Goal: Task Accomplishment & Management: Complete application form

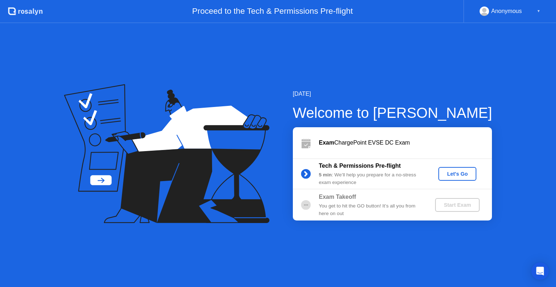
click at [446, 171] on div "Let's Go" at bounding box center [457, 174] width 32 height 6
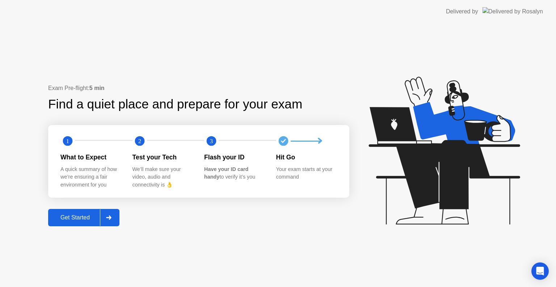
click at [79, 221] on div "Get Started" at bounding box center [75, 218] width 50 height 7
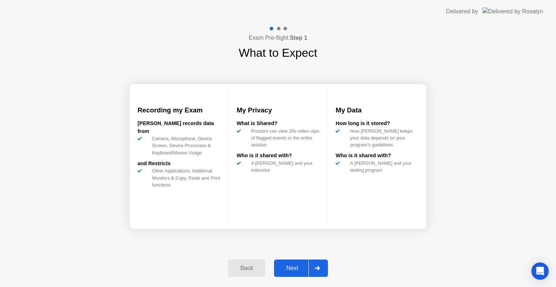
click at [289, 268] on div "Next" at bounding box center [292, 268] width 32 height 7
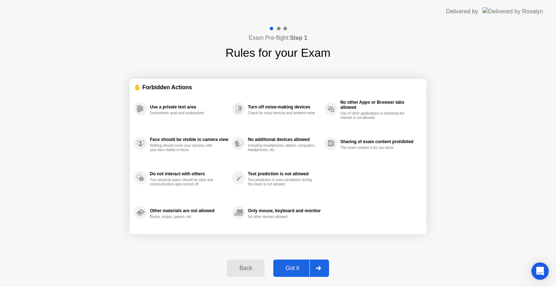
click at [290, 268] on div "Got it" at bounding box center [292, 268] width 34 height 7
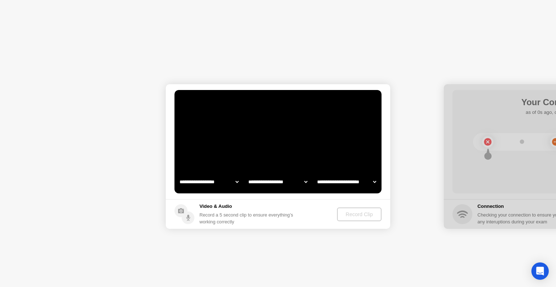
select select "**********"
select select "*******"
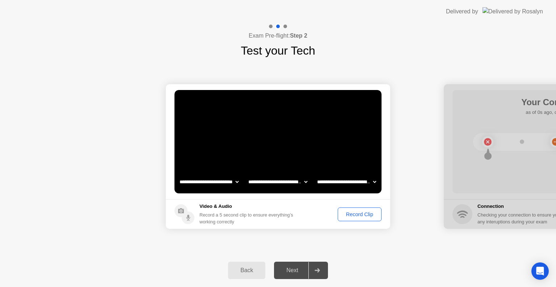
click at [354, 214] on div "Record Clip" at bounding box center [359, 215] width 39 height 6
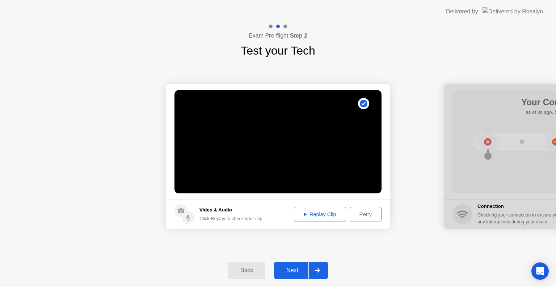
click at [290, 272] on div "Next" at bounding box center [292, 271] width 32 height 7
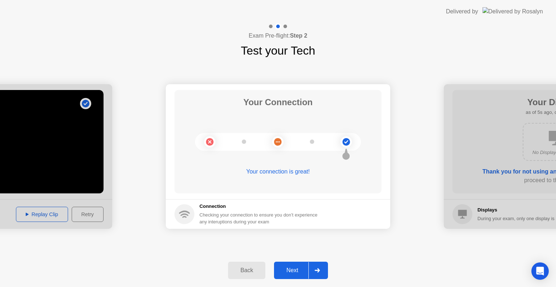
click at [290, 277] on button "Next" at bounding box center [301, 270] width 54 height 17
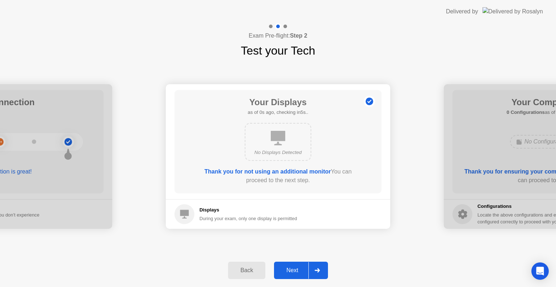
click at [291, 277] on button "Next" at bounding box center [301, 270] width 54 height 17
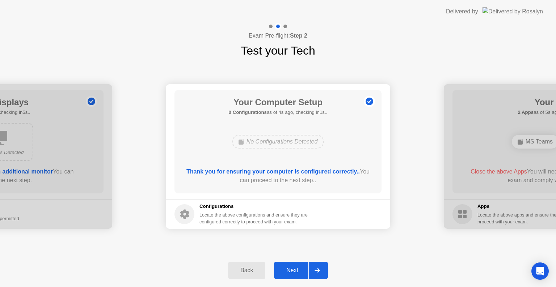
click at [291, 269] on div "Next" at bounding box center [292, 271] width 32 height 7
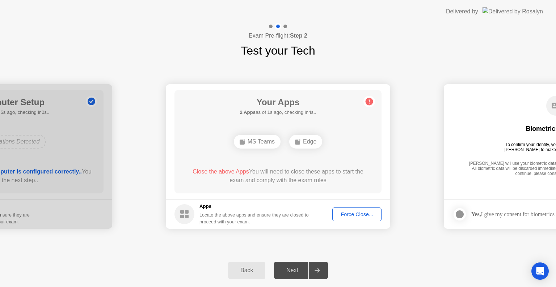
click at [362, 213] on div "Force Close..." at bounding box center [357, 215] width 44 height 6
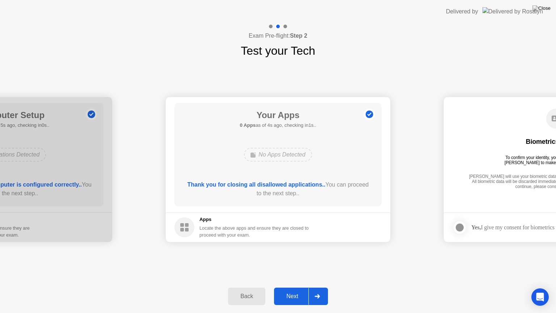
click at [289, 287] on button "Next" at bounding box center [301, 295] width 54 height 17
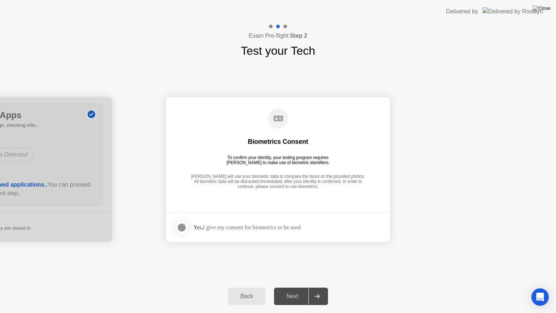
click at [181, 224] on div at bounding box center [181, 227] width 9 height 9
click at [298, 287] on div "Next" at bounding box center [292, 296] width 32 height 7
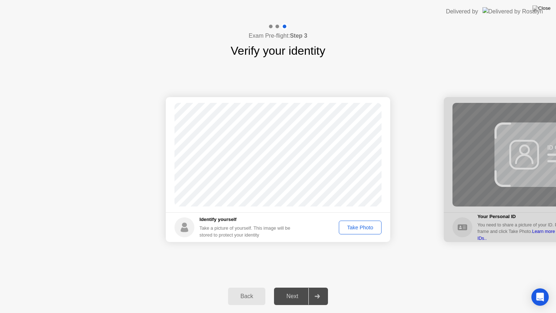
click at [359, 227] on div "Take Photo" at bounding box center [360, 227] width 38 height 6
click at [296, 287] on div "Next" at bounding box center [292, 296] width 32 height 7
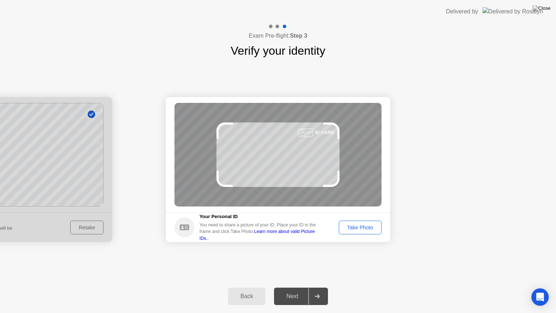
click at [365, 229] on div "Take Photo" at bounding box center [360, 227] width 38 height 6
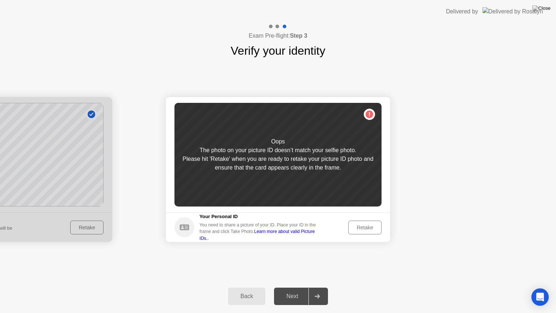
click at [365, 229] on div "Retake" at bounding box center [365, 227] width 28 height 6
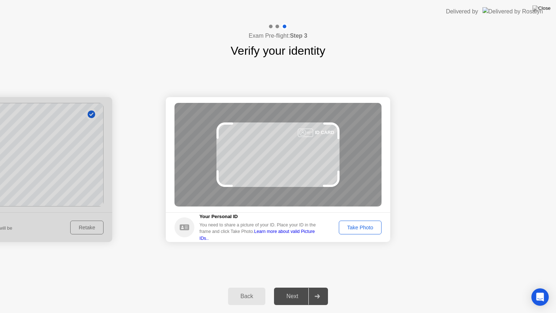
click at [361, 224] on div "Take Photo" at bounding box center [360, 227] width 38 height 6
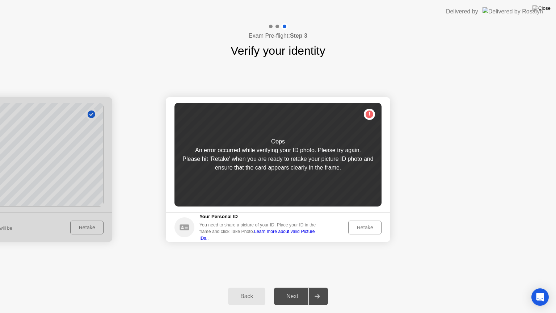
click at [368, 224] on div "Retake" at bounding box center [365, 227] width 28 height 6
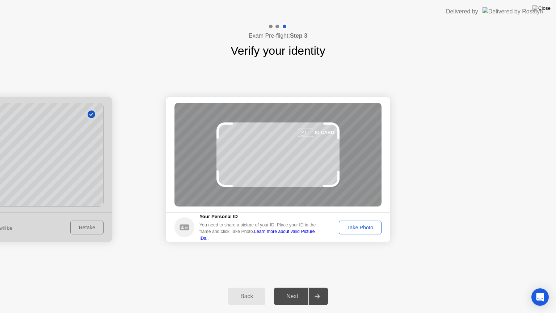
click at [368, 224] on div "Take Photo" at bounding box center [360, 227] width 38 height 6
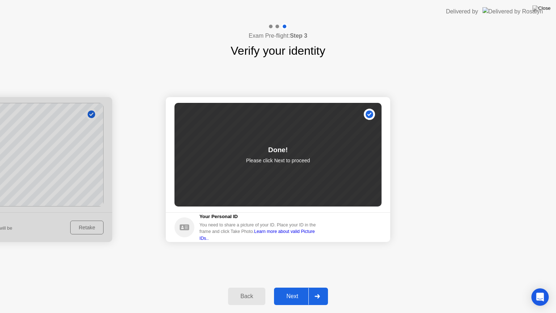
click at [288, 287] on div "Next" at bounding box center [292, 296] width 32 height 7
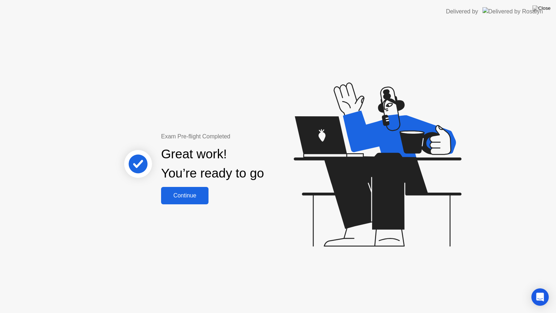
click at [171, 201] on button "Continue" at bounding box center [184, 195] width 47 height 17
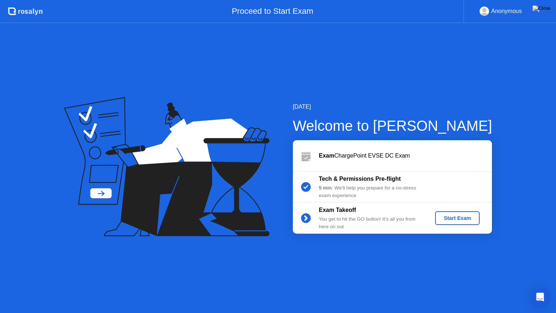
click at [454, 222] on button "Start Exam" at bounding box center [457, 218] width 45 height 14
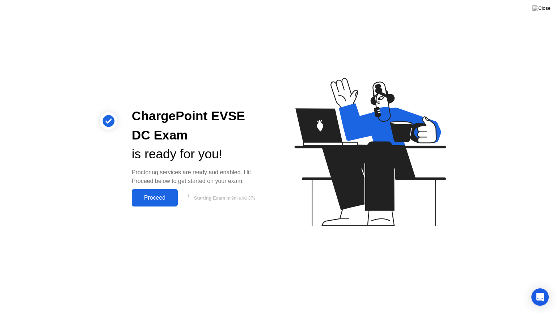
click at [156, 201] on div "Proceed" at bounding box center [155, 197] width 42 height 7
